Goal: Information Seeking & Learning: Learn about a topic

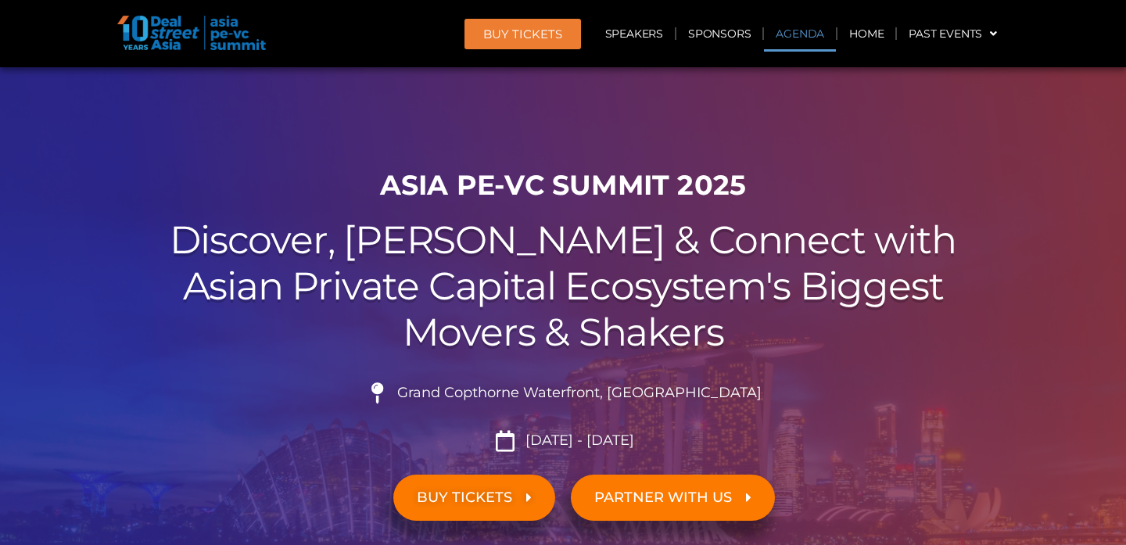
click at [796, 40] on link "Agenda" at bounding box center [800, 34] width 72 height 36
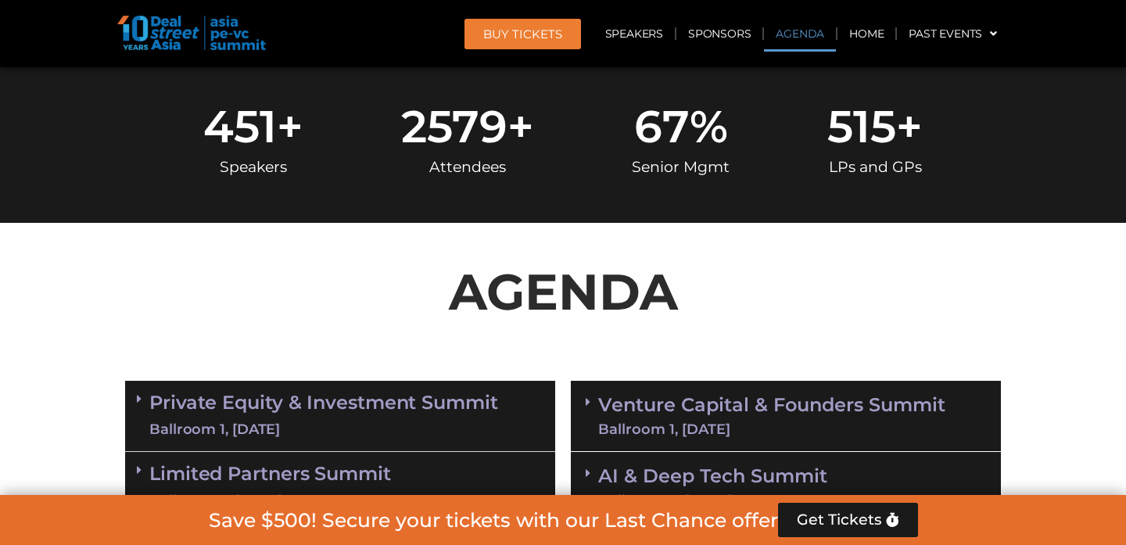
scroll to position [817, 0]
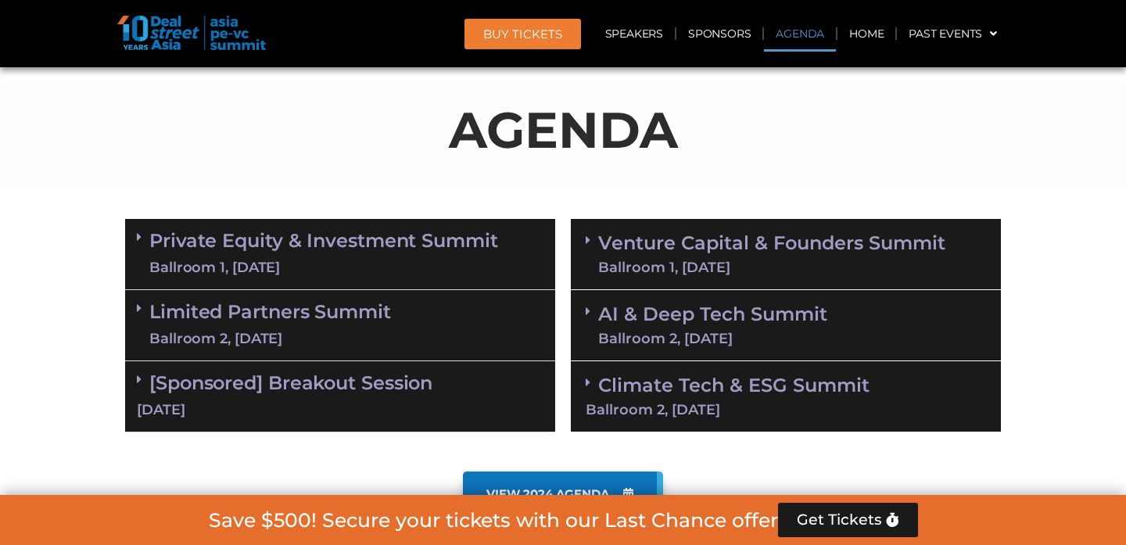
click at [694, 255] on link "Venture Capital & Founders​ Summit Ballroom 1, [DATE]" at bounding box center [771, 254] width 347 height 41
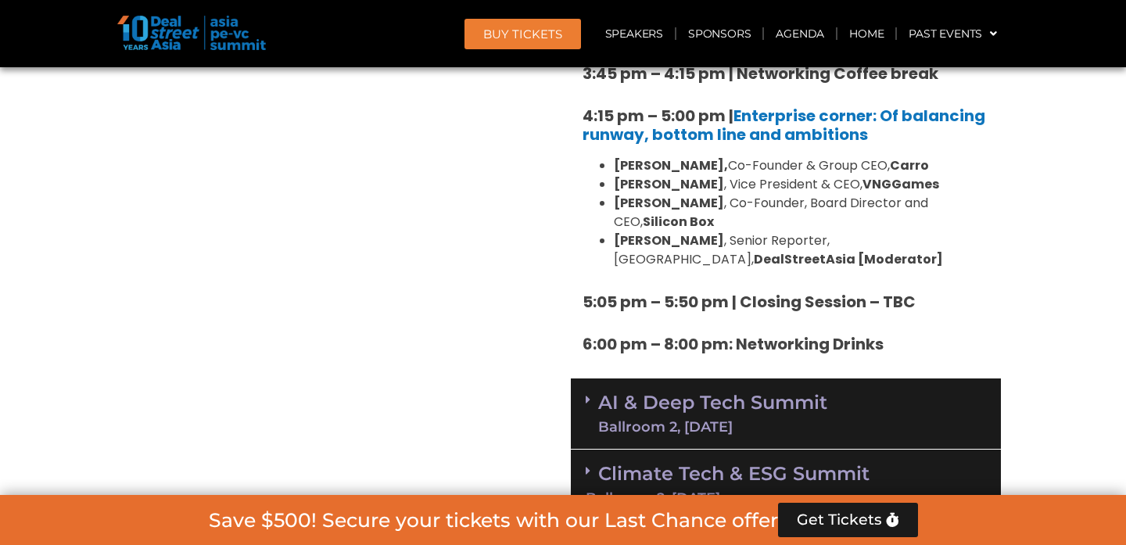
scroll to position [2559, 0]
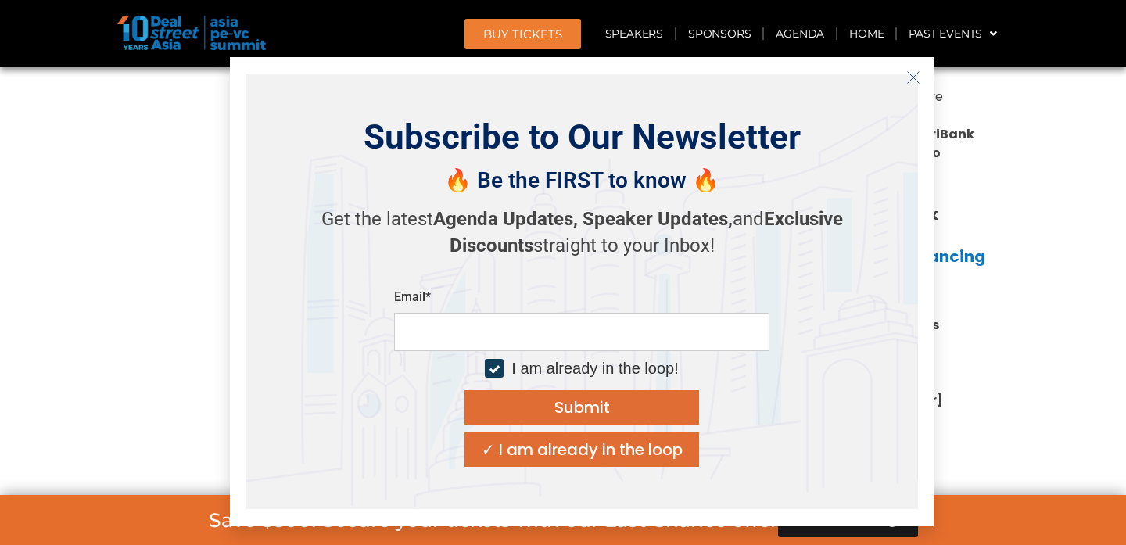
click at [914, 74] on icon "Close" at bounding box center [914, 77] width 14 height 14
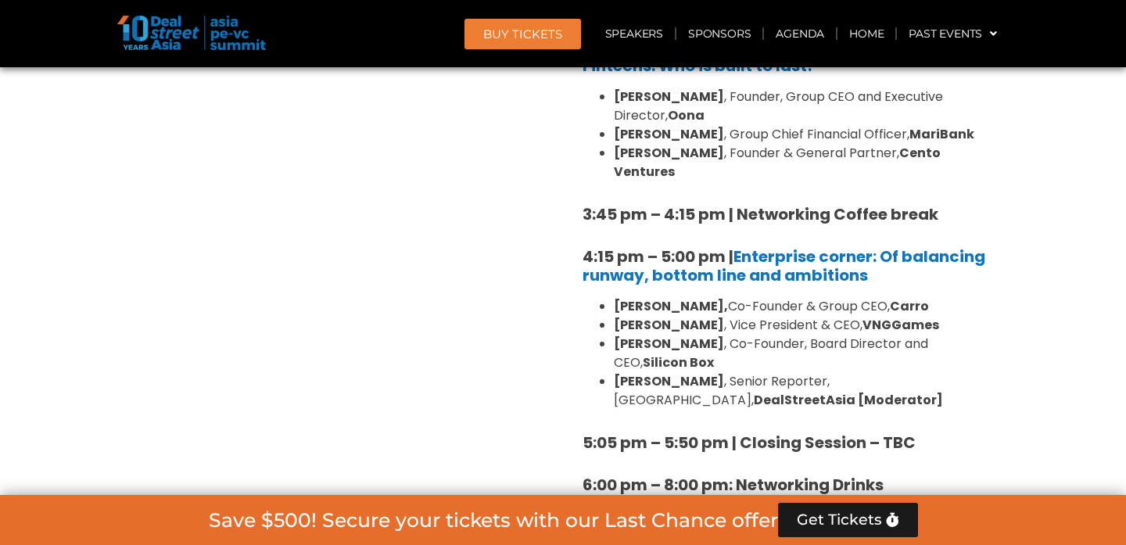
click at [792, 335] on li "[PERSON_NAME] , Co-Founder, Board Director and CEO, Silicon Box" at bounding box center [801, 354] width 375 height 38
drag, startPoint x: 753, startPoint y: 232, endPoint x: 849, endPoint y: 228, distance: 96.3
click at [847, 316] on li "[PERSON_NAME] , Vice President & CEO, VNGGames" at bounding box center [801, 325] width 375 height 19
click at [863, 316] on strong "VNGGames" at bounding box center [901, 325] width 77 height 18
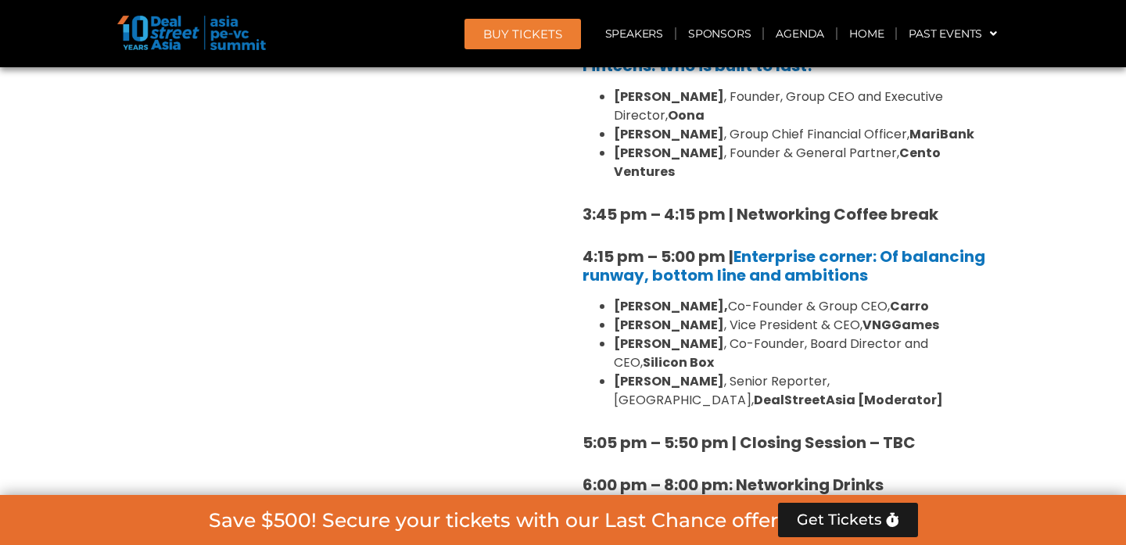
click at [810, 534] on link "AI & Deep Tech Summit Ballroom 2, [DATE]" at bounding box center [712, 554] width 229 height 41
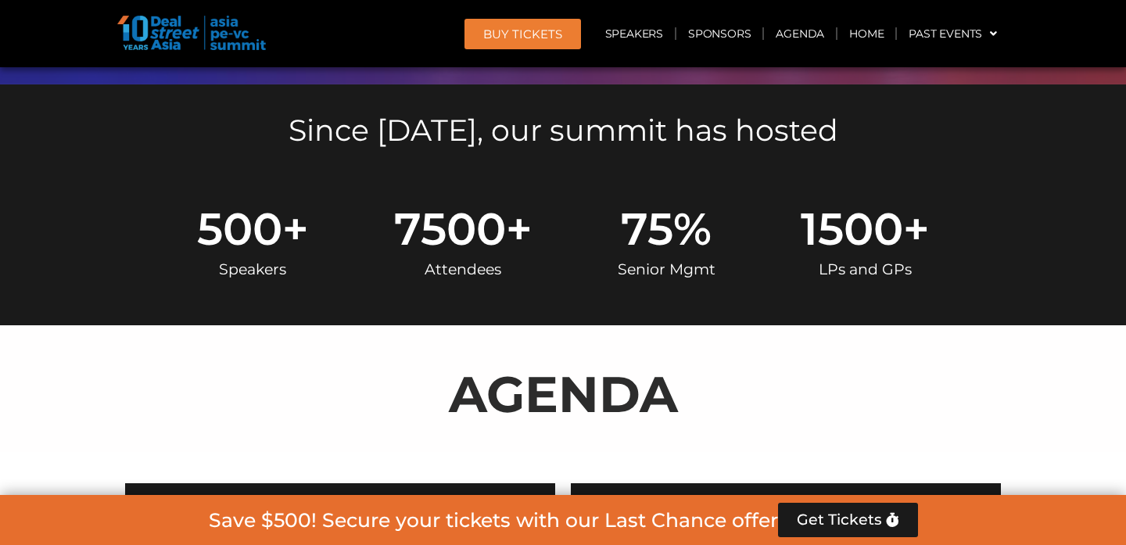
scroll to position [551, 0]
